Goal: Go to known website: Access a specific website the user already knows

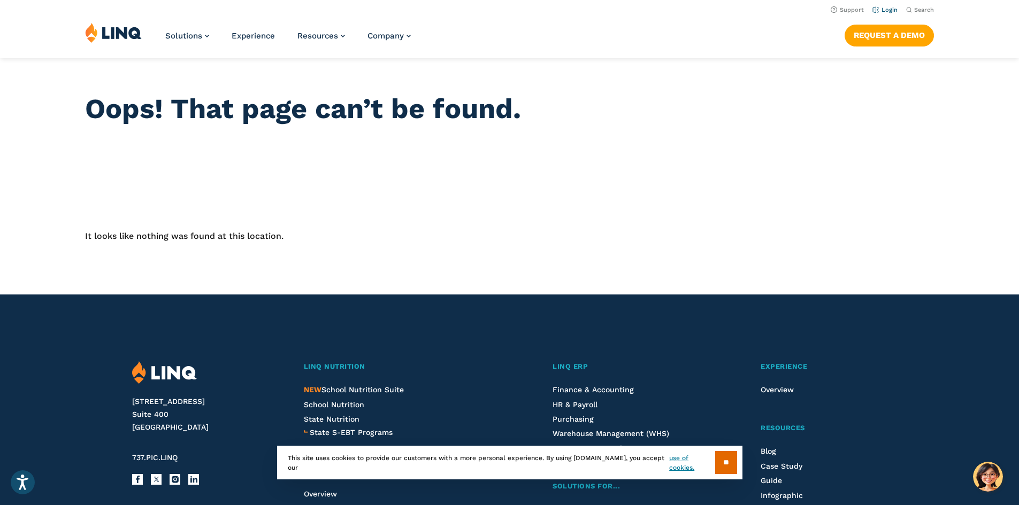
click at [886, 12] on link "Login" at bounding box center [884, 9] width 25 height 7
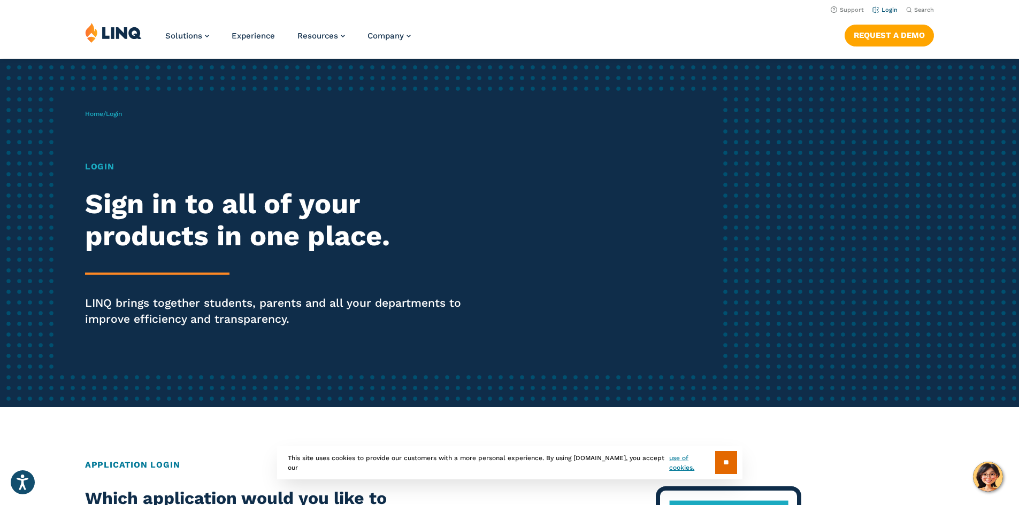
click at [879, 11] on link "Login" at bounding box center [884, 9] width 25 height 7
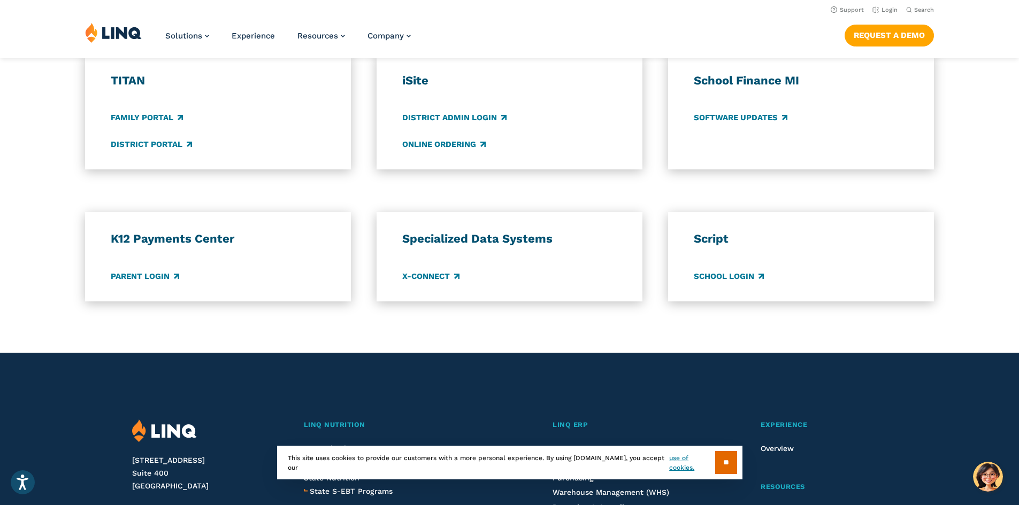
scroll to position [562, 0]
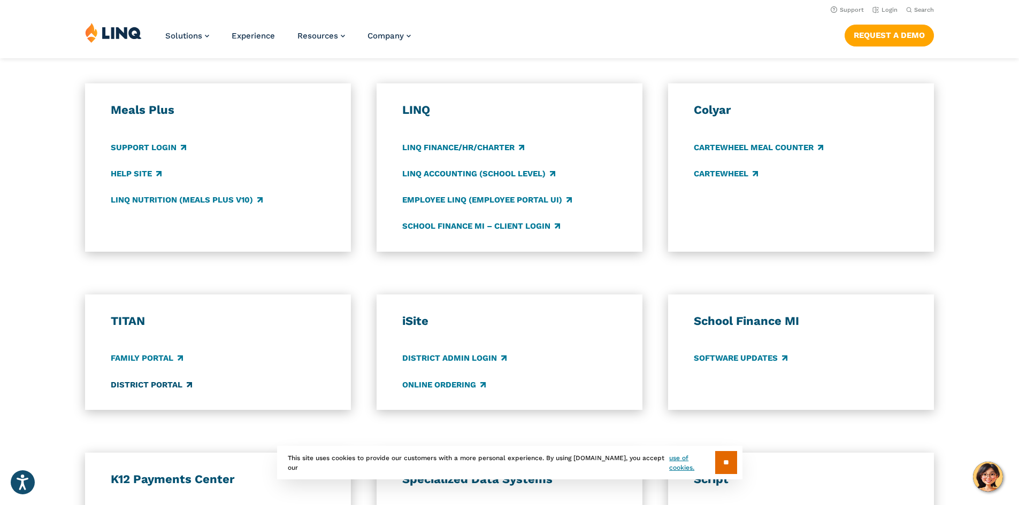
click at [142, 387] on link "District Portal" at bounding box center [151, 385] width 81 height 12
